Goal: Information Seeking & Learning: Find specific fact

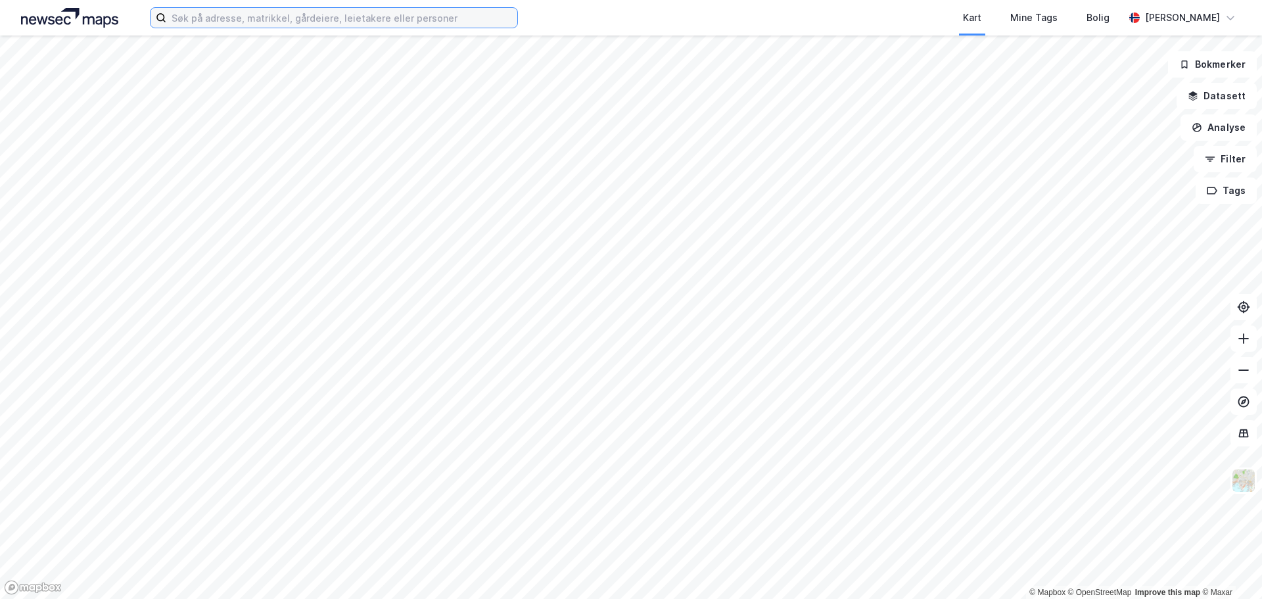
click at [452, 16] on input at bounding box center [341, 18] width 351 height 20
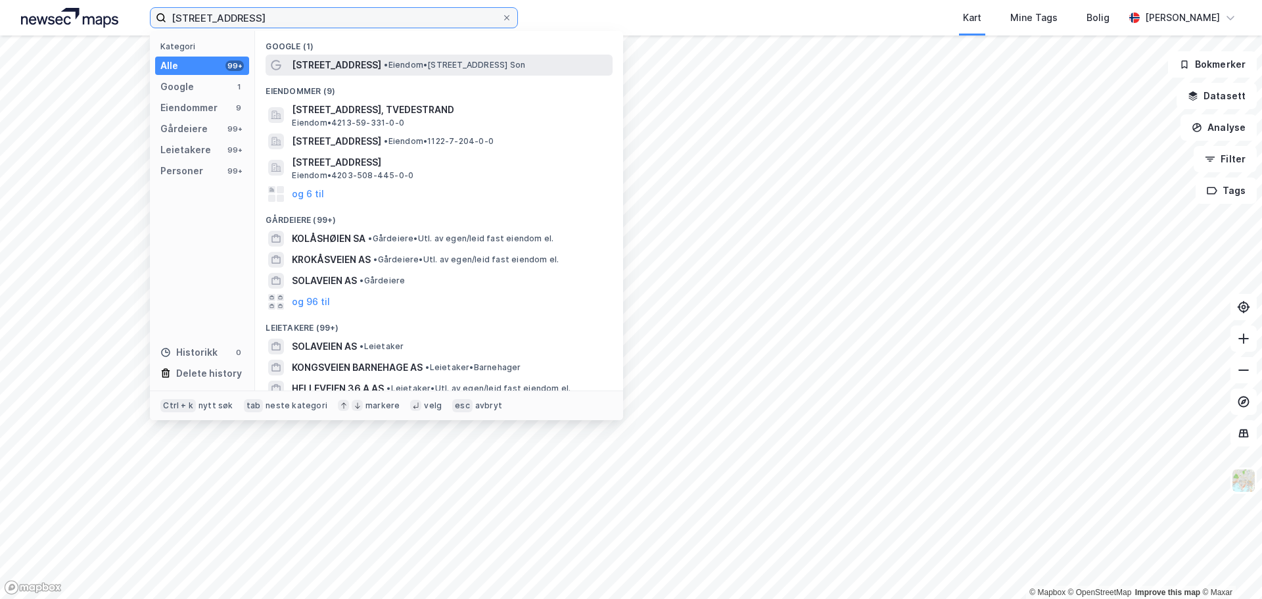
type input "kolåsveien 36"
click at [435, 70] on span "• Eiendom • Kolåsveien 36, 1555 Son" at bounding box center [454, 65] width 141 height 11
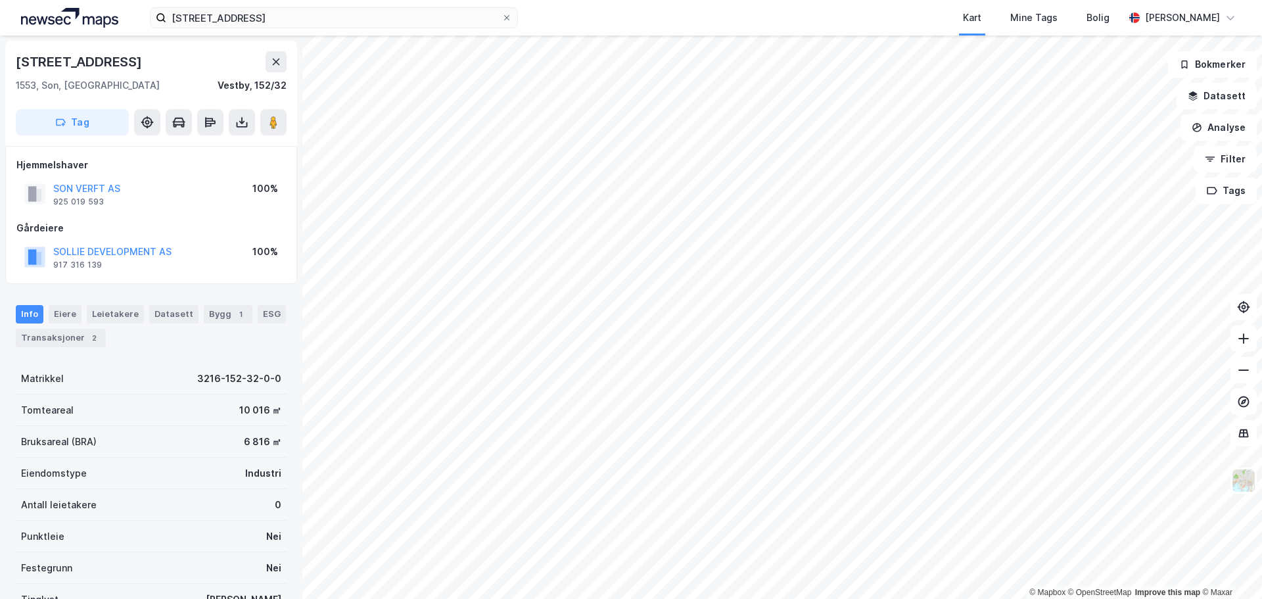
click at [57, 348] on div "Info Eiere Leietakere Datasett Bygg 1 ESG Transaksjoner 2" at bounding box center [151, 320] width 302 height 63
click at [68, 337] on div "Transaksjoner 2" at bounding box center [61, 338] width 90 height 18
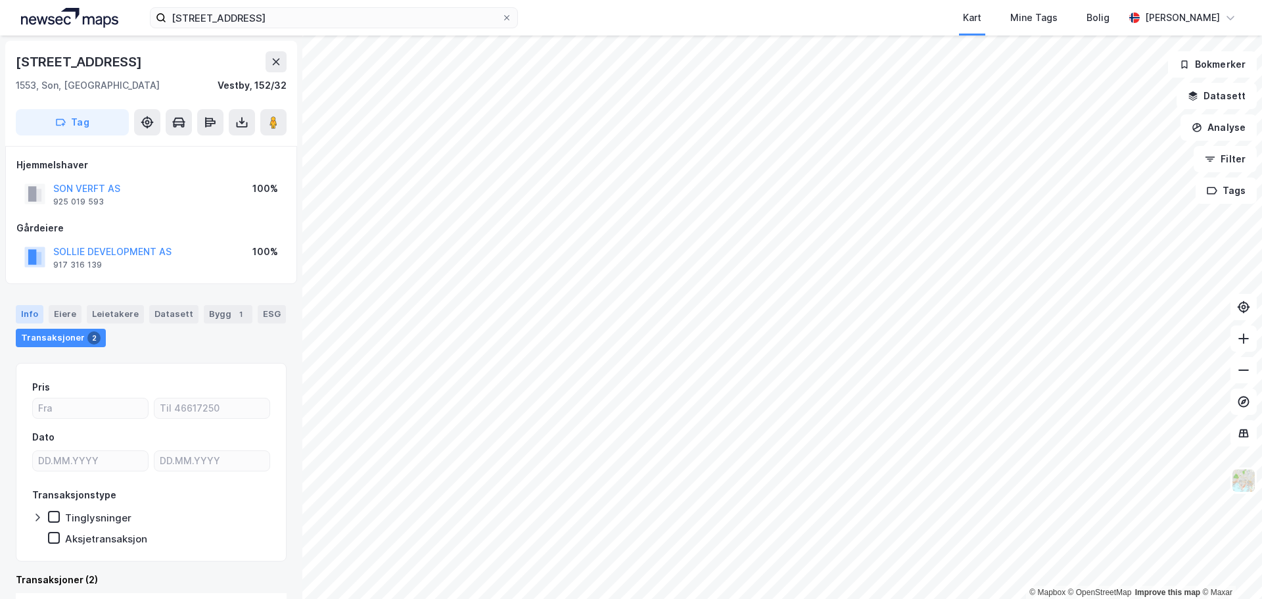
click at [24, 313] on div "Info" at bounding box center [30, 314] width 28 height 18
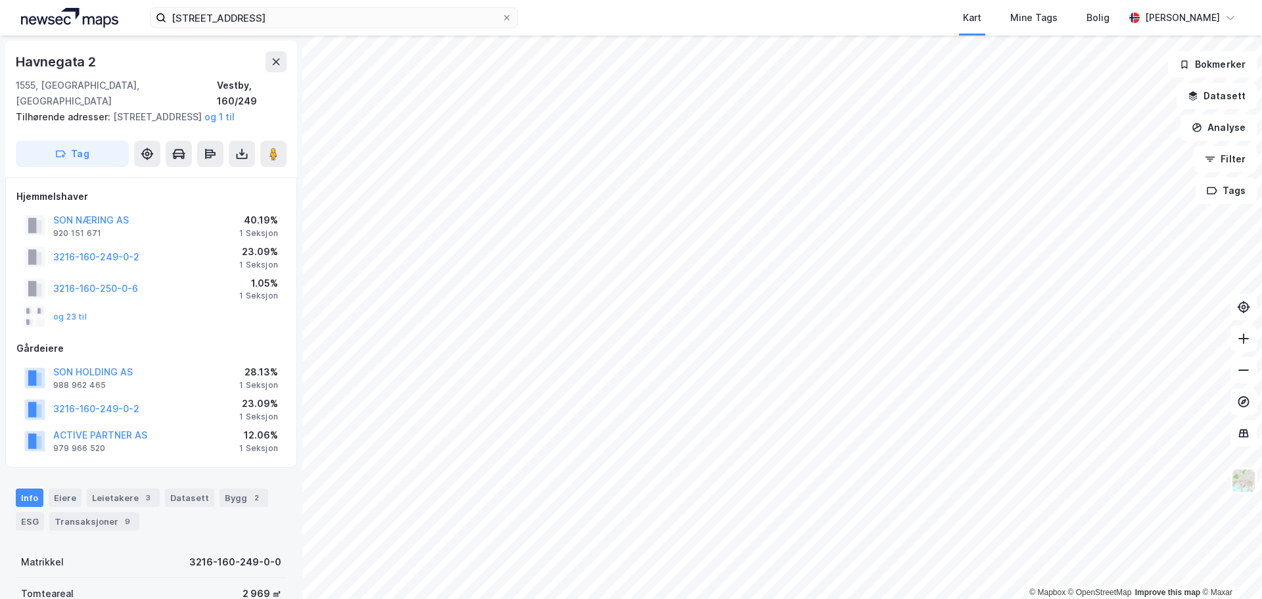
scroll to position [1, 0]
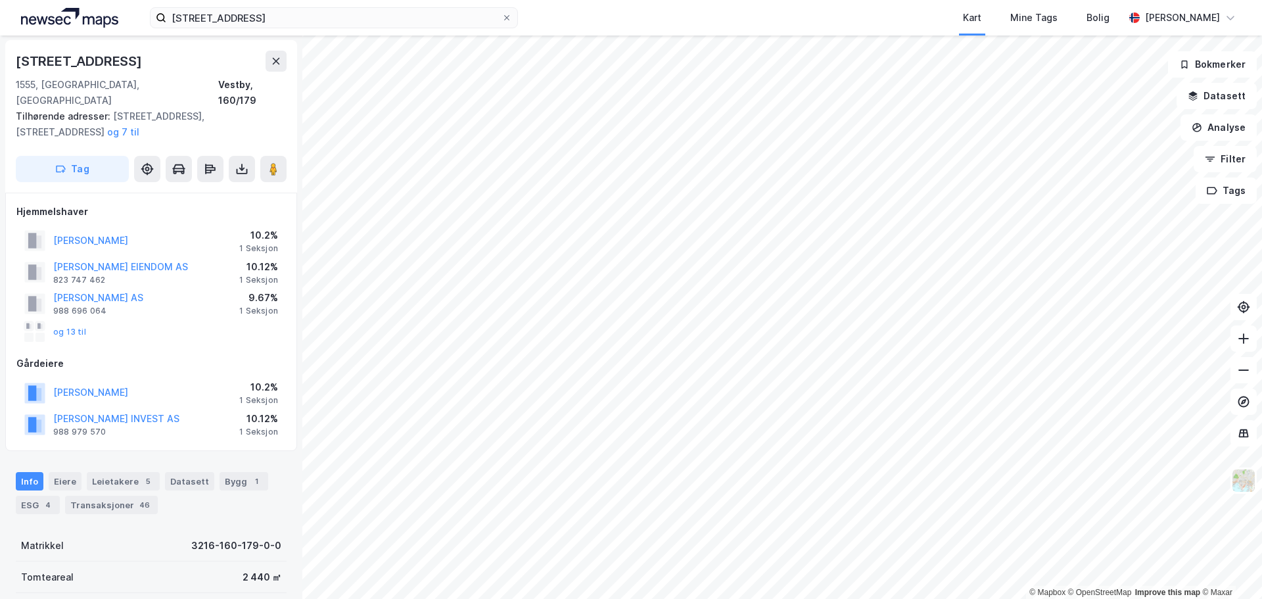
scroll to position [1, 0]
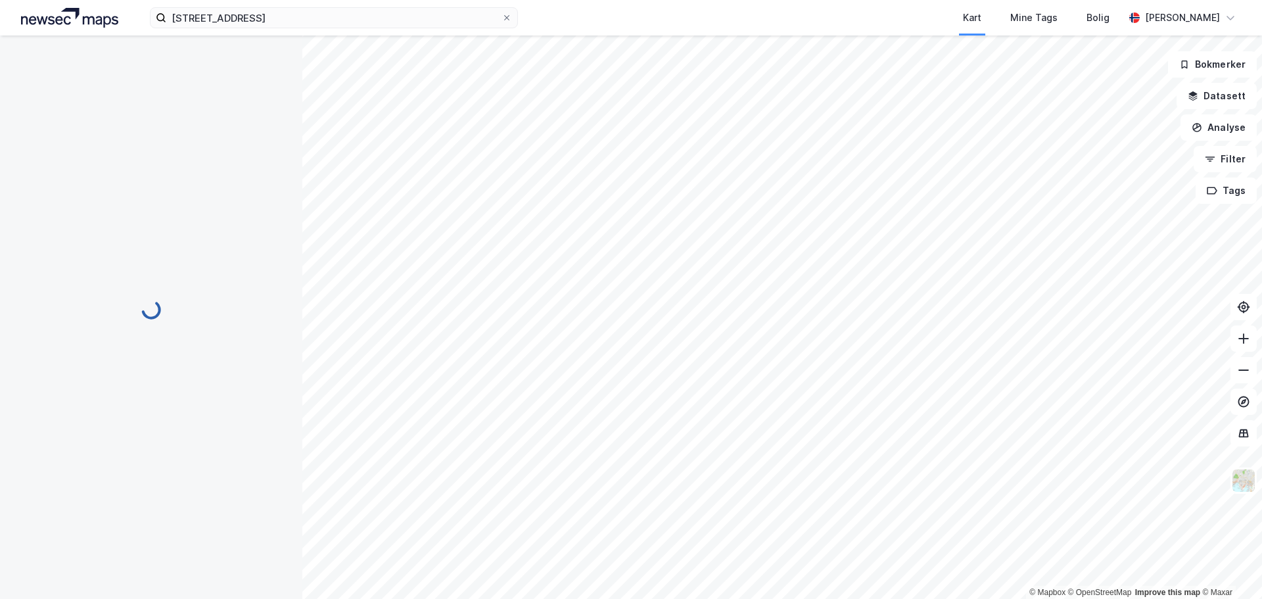
scroll to position [1, 0]
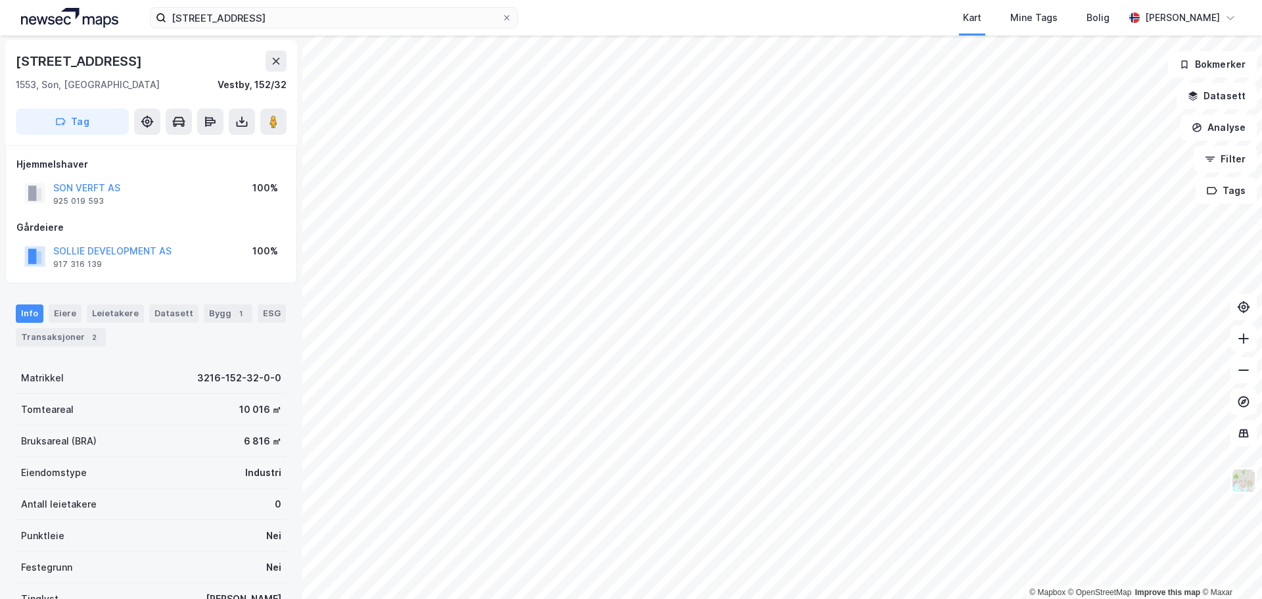
drag, startPoint x: 199, startPoint y: 250, endPoint x: 177, endPoint y: 247, distance: 21.9
click at [177, 247] on div "SOLLIE DEVELOPMENT AS 917 316 139 100%" at bounding box center [150, 256] width 269 height 32
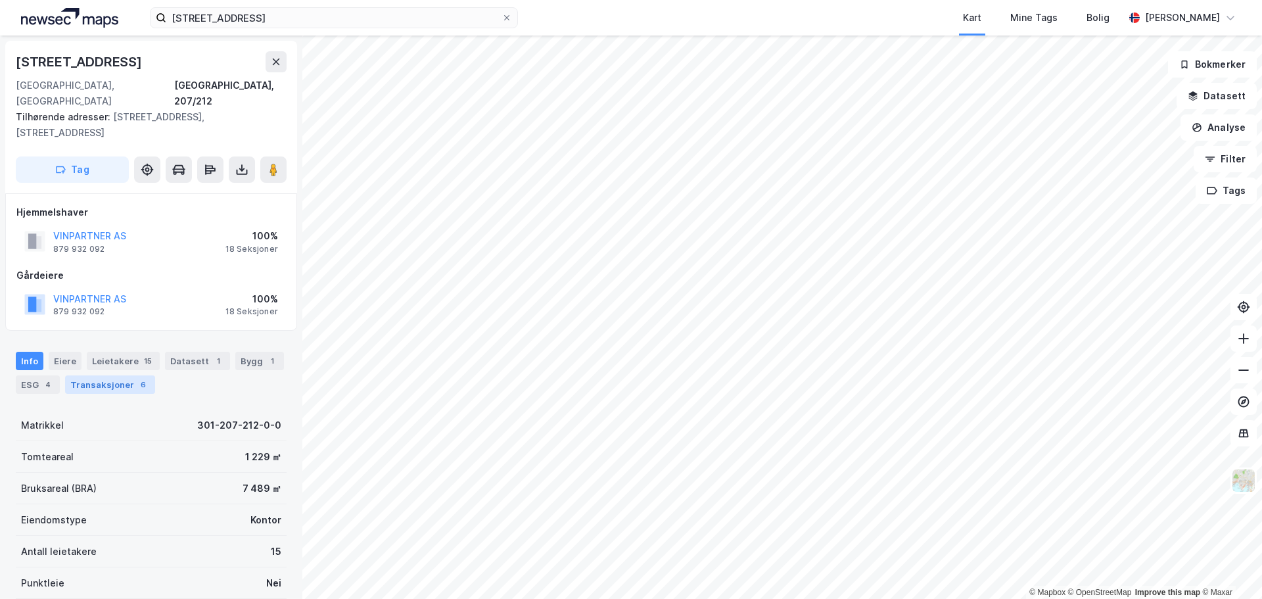
click at [100, 375] on div "Transaksjoner 6" at bounding box center [110, 384] width 90 height 18
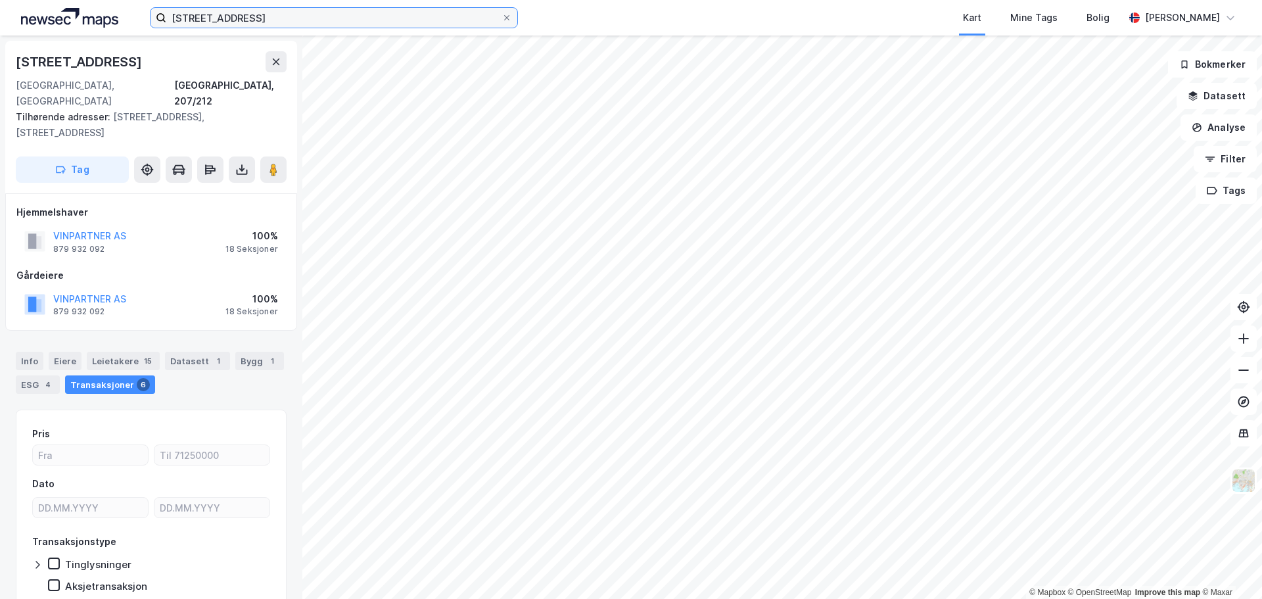
click at [307, 18] on input "[STREET_ADDRESS]" at bounding box center [333, 18] width 335 height 20
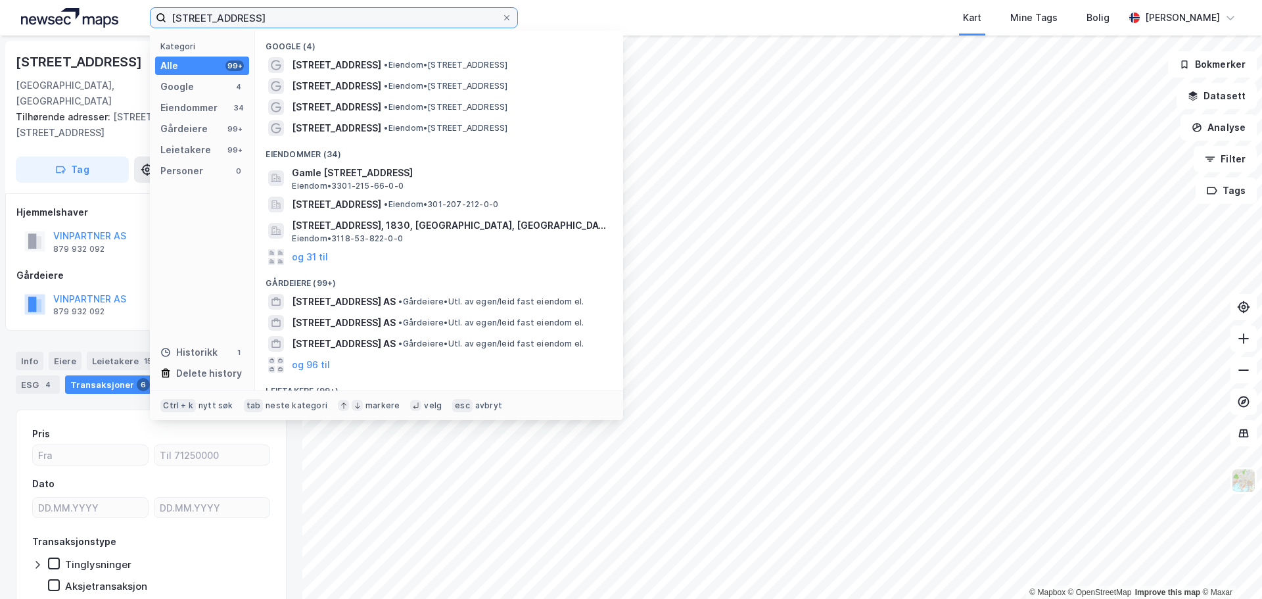
click at [307, 18] on input "[STREET_ADDRESS]" at bounding box center [333, 18] width 335 height 20
paste input "[PERSON_NAME]"
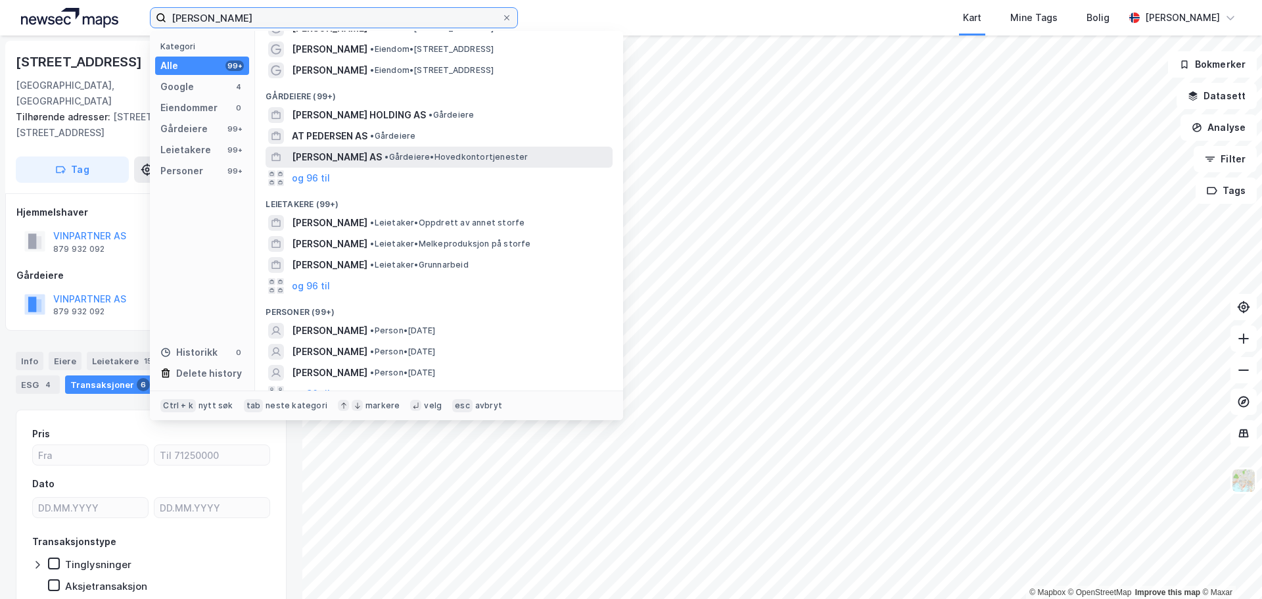
scroll to position [72, 0]
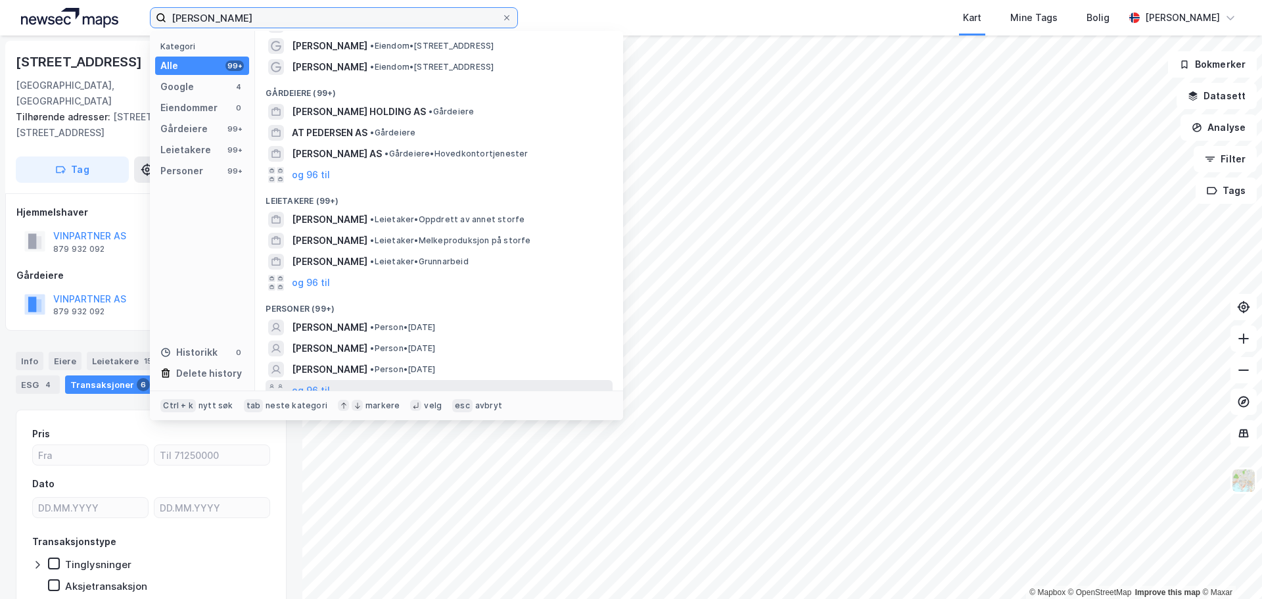
type input "[PERSON_NAME]"
click at [314, 380] on div "og 96 til" at bounding box center [438, 390] width 347 height 21
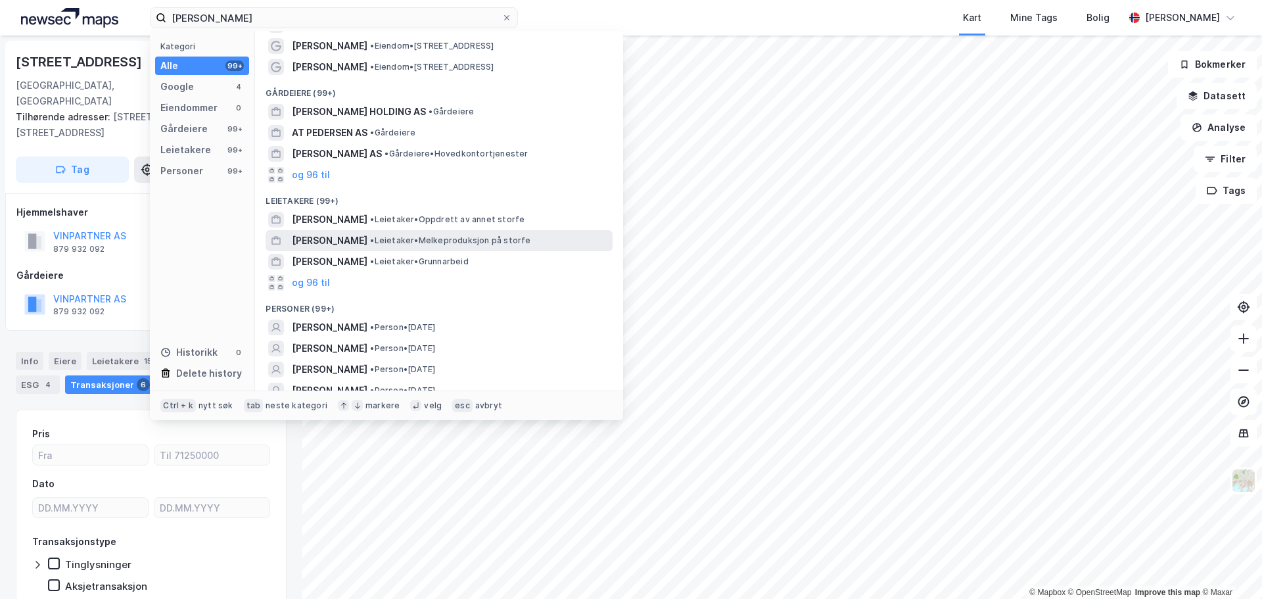
scroll to position [269, 0]
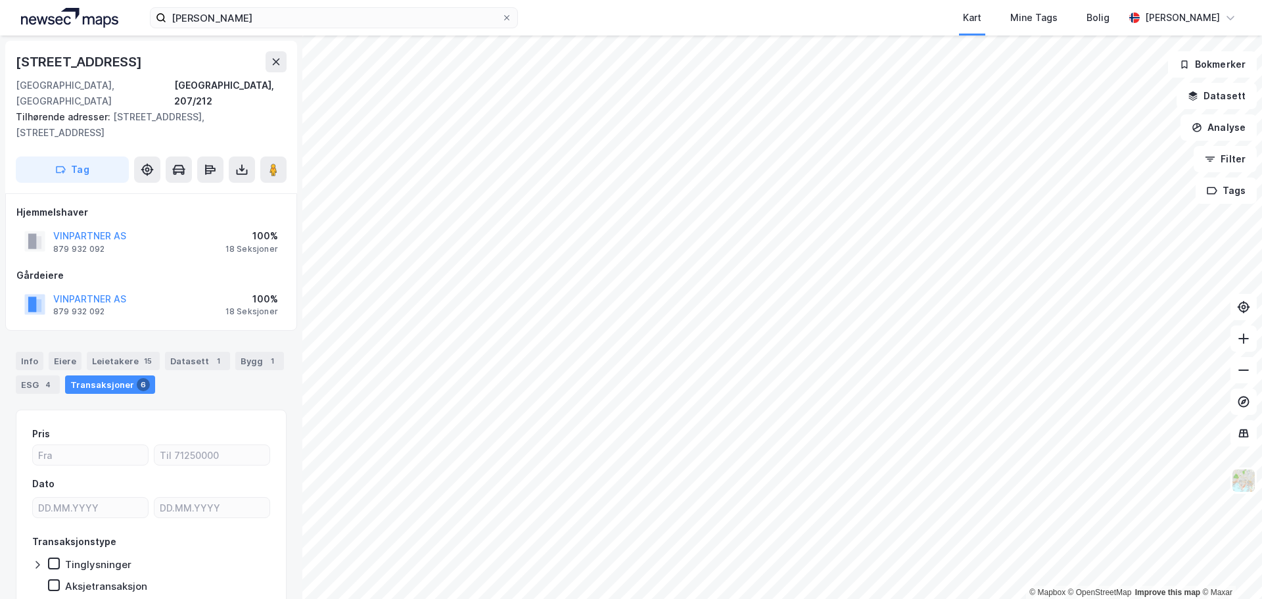
click at [695, 16] on div "Kart Mine Tags Bolig" at bounding box center [852, 17] width 543 height 35
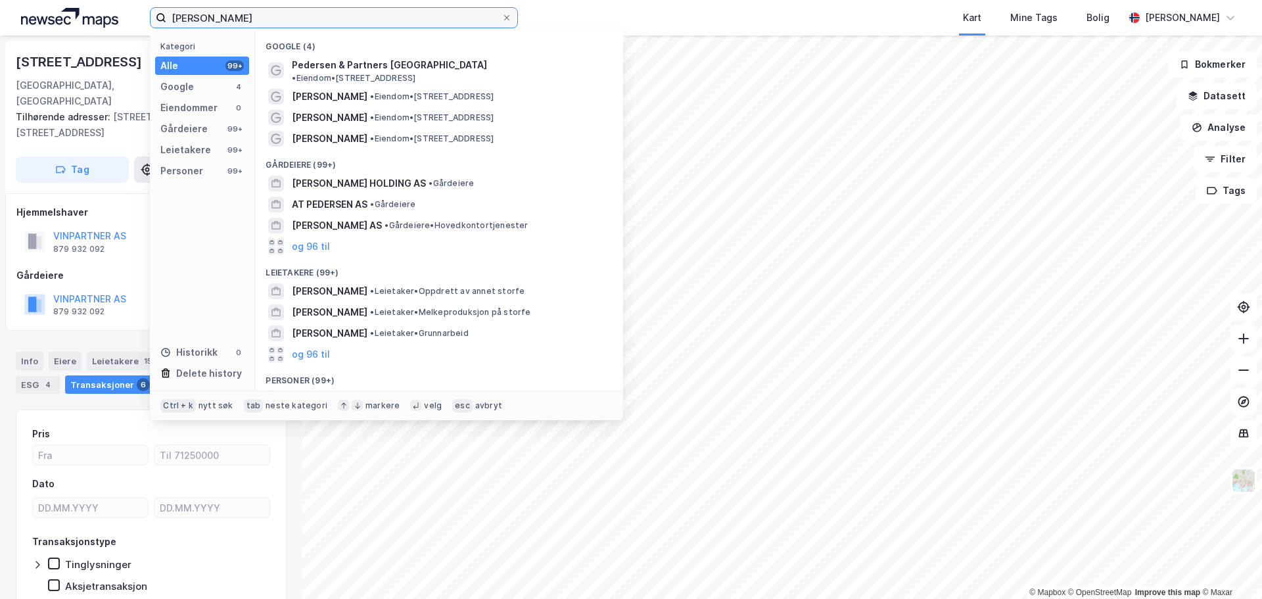
click at [319, 20] on input "[PERSON_NAME]" at bounding box center [333, 18] width 335 height 20
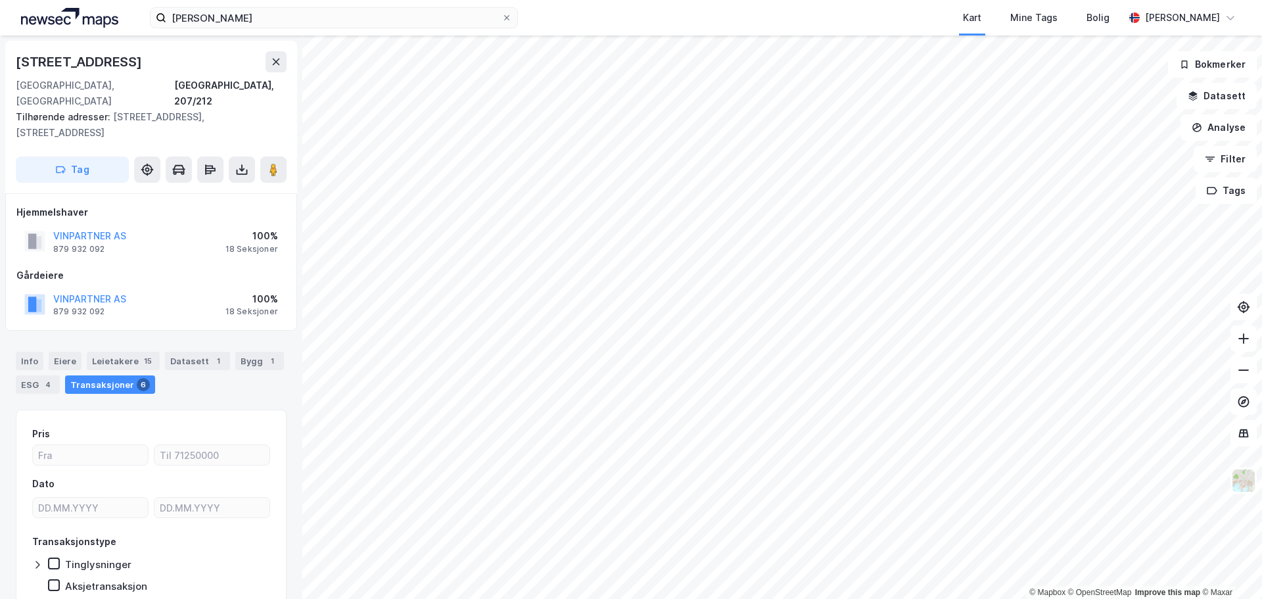
click at [651, 21] on div "Kart Mine Tags Bolig" at bounding box center [852, 17] width 543 height 35
drag, startPoint x: 104, startPoint y: 61, endPoint x: 10, endPoint y: 64, distance: 94.0
click at [10, 64] on div "[STREET_ADDRESS][GEOGRAPHIC_DATA] Tilhørende adresser: [STREET_ADDRESS][GEOGRAP…" at bounding box center [151, 117] width 292 height 152
copy div "[STREET_ADDRESS]"
